Goal: Information Seeking & Learning: Stay updated

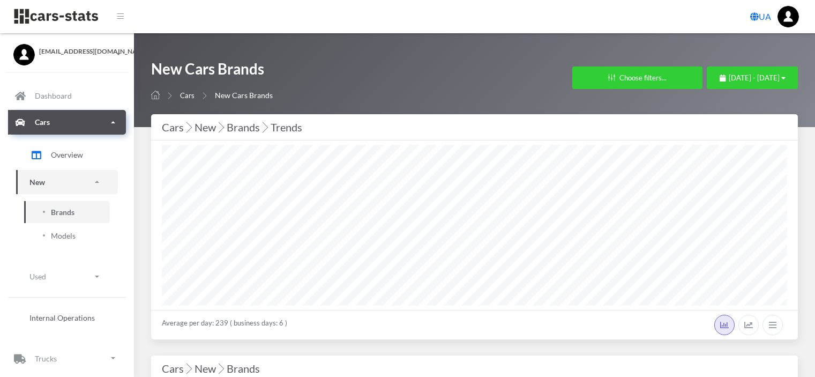
select select "25"
click at [739, 77] on span "August 12, 2025 - September 11, 2025" at bounding box center [754, 77] width 51 height 9
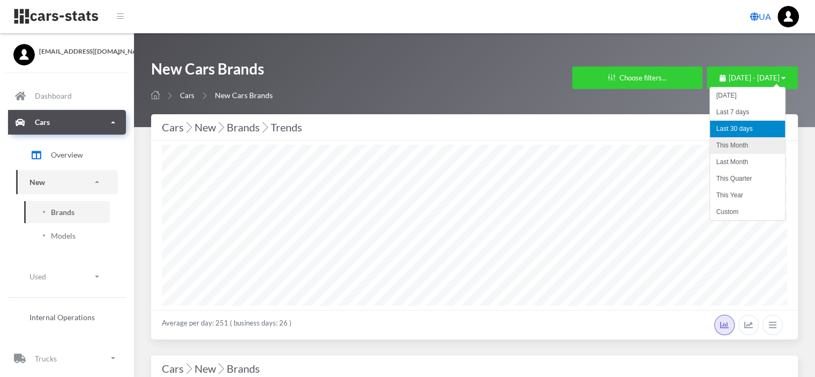
click at [735, 149] on li "This Month" at bounding box center [747, 145] width 75 height 17
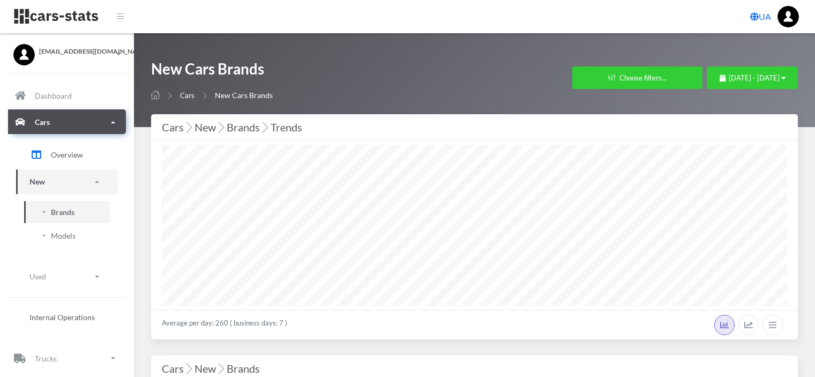
select select "25"
